Goal: Information Seeking & Learning: Learn about a topic

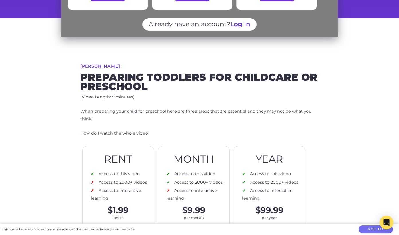
scroll to position [171, 0]
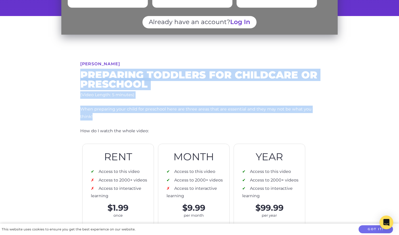
drag, startPoint x: 79, startPoint y: 71, endPoint x: 152, endPoint y: 117, distance: 85.8
click at [152, 117] on div "Stephanie Wicker Preparing toddlers for childcare or preschool (Video Length: 5…" at bounding box center [200, 167] width 294 height 302
copy div "Preparing toddlers for childcare or preschool (Video Length: 5 minutes) When pr…"
